Goal: Find specific page/section

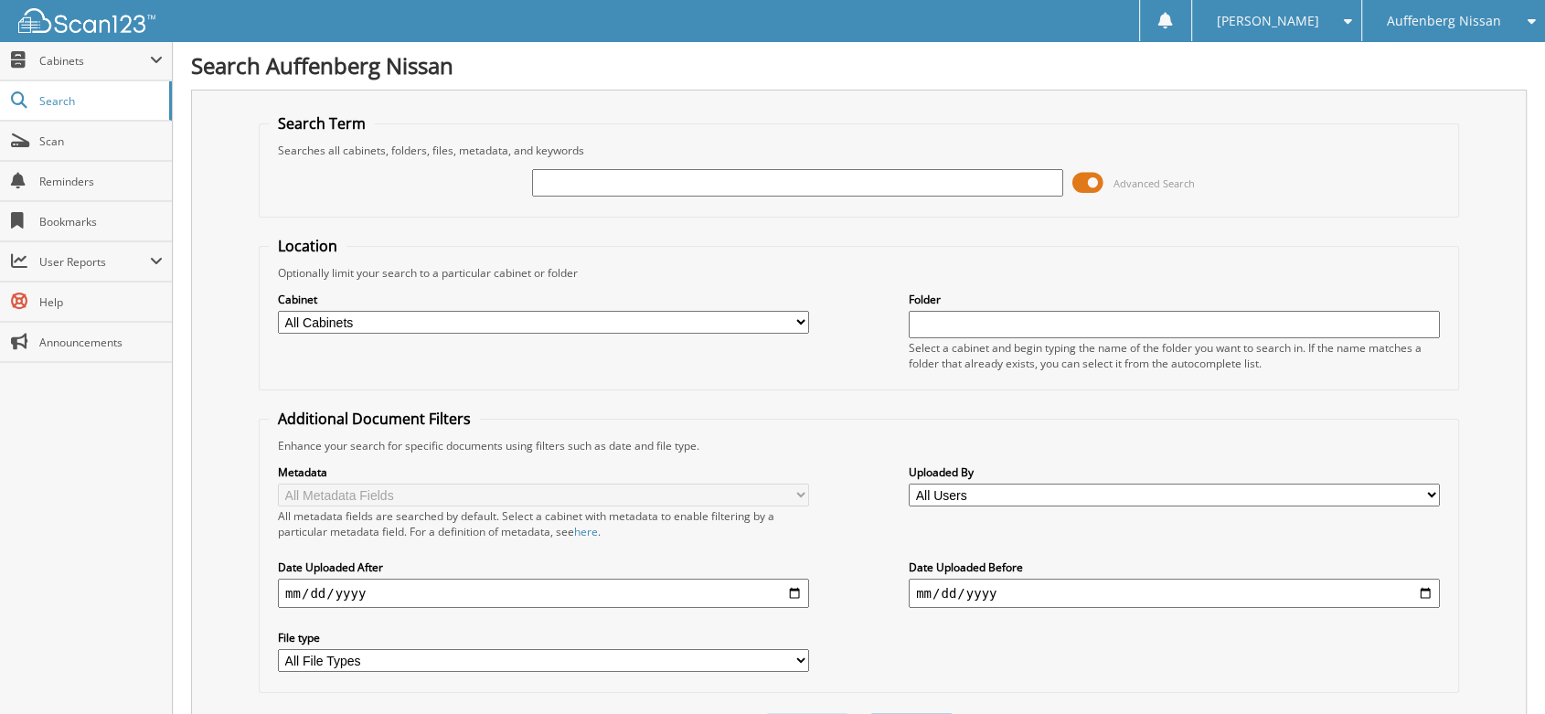
click at [742, 180] on input "text" at bounding box center [797, 182] width 531 height 27
type input "lm067487"
click at [40, 139] on span "Scan" at bounding box center [100, 141] width 123 height 16
